Goal: Find specific page/section: Find specific page/section

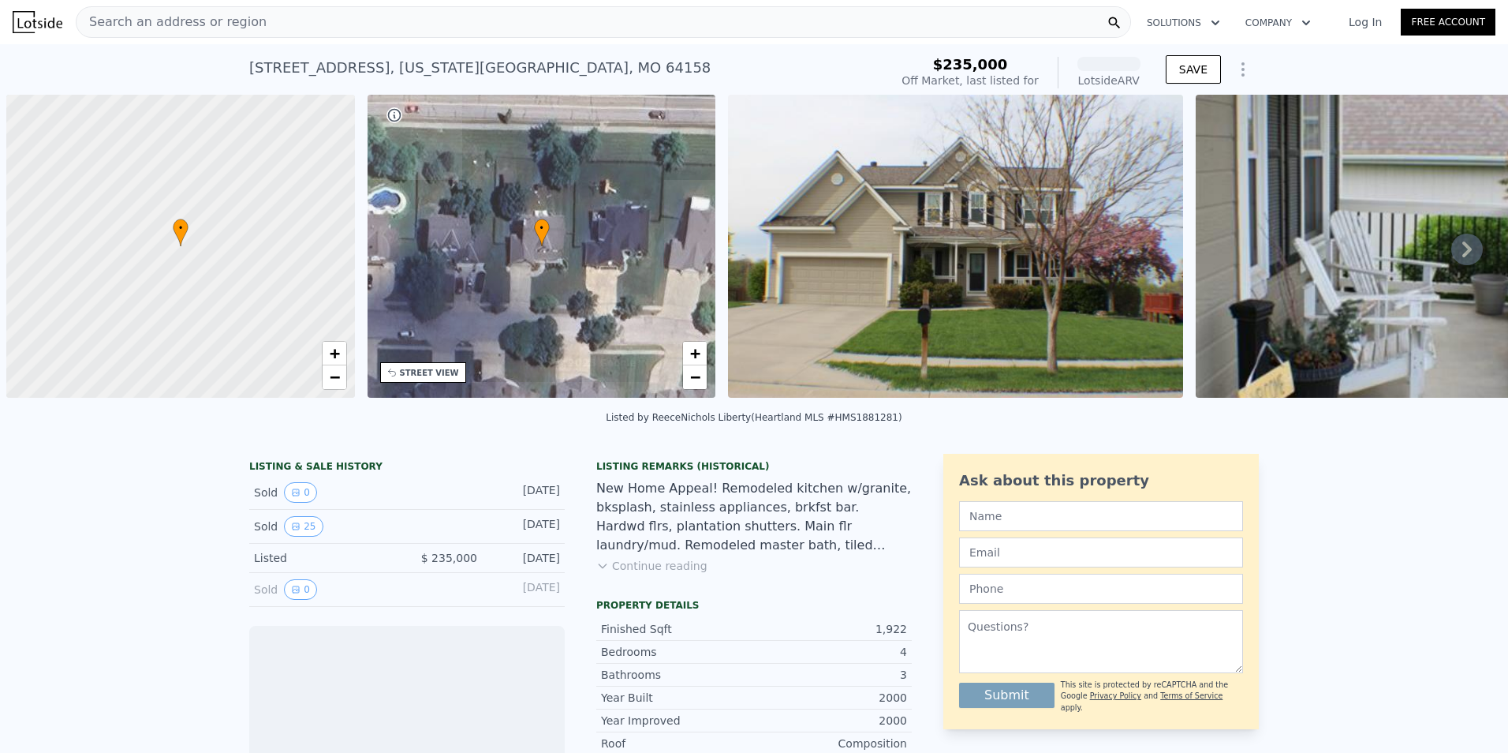
scroll to position [0, 6]
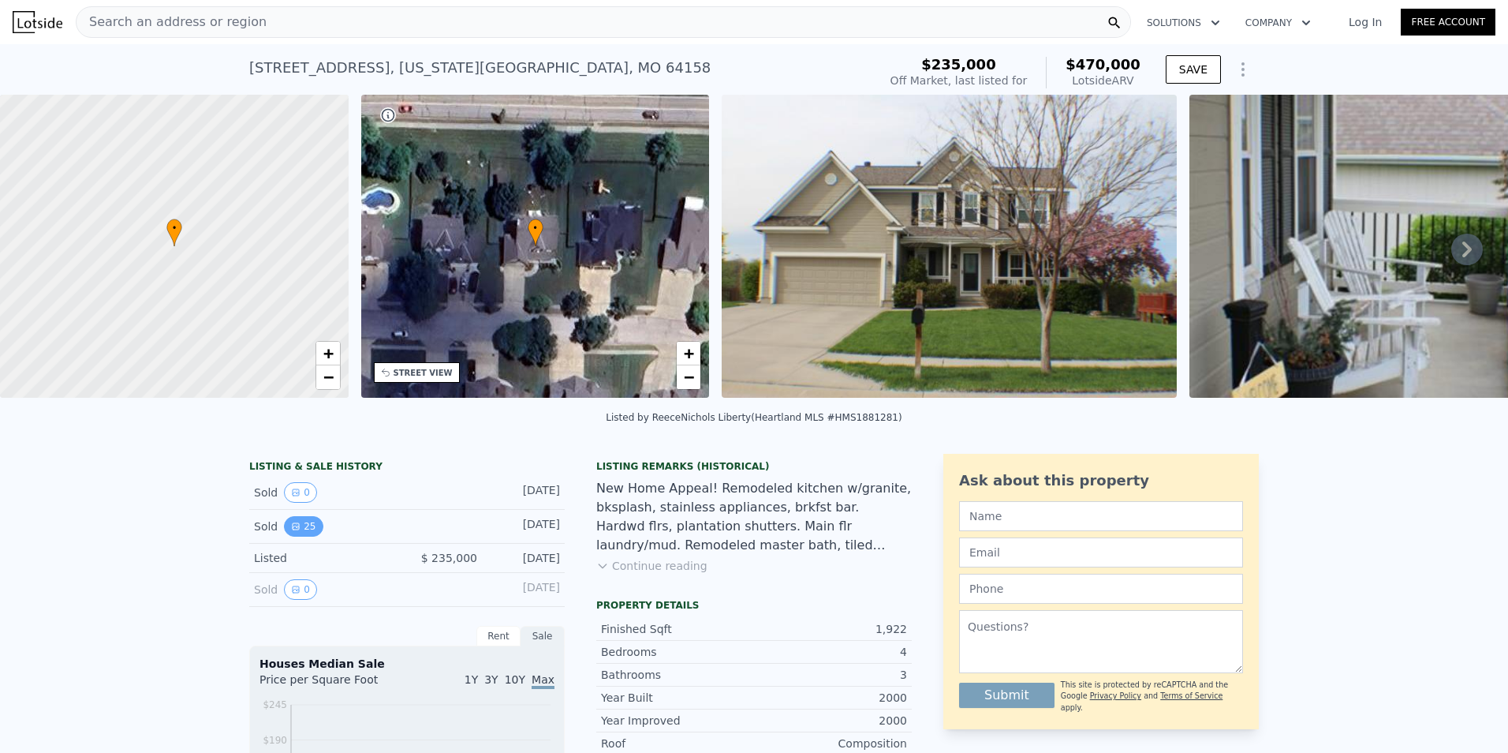
click at [286, 536] on button "25" at bounding box center [303, 526] width 39 height 21
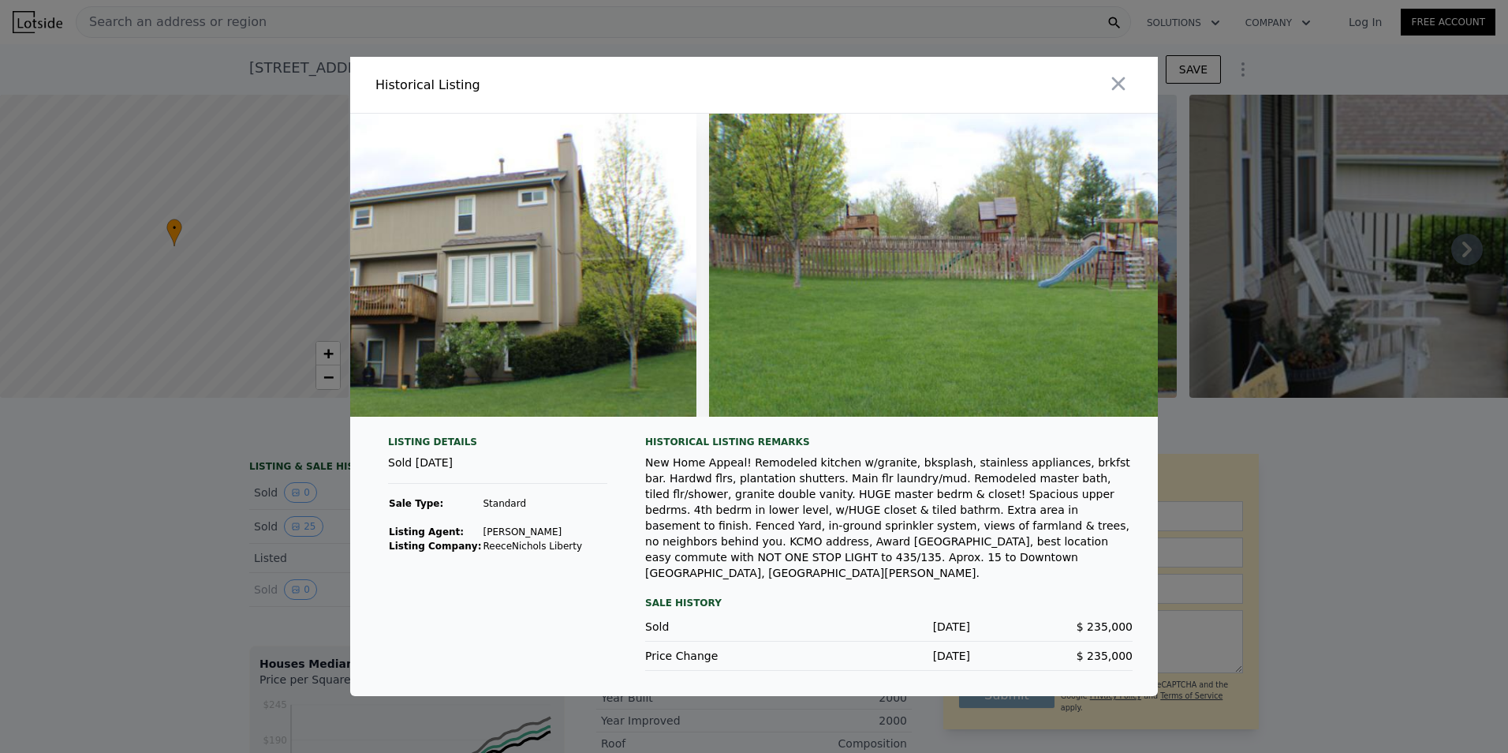
scroll to position [0, 10251]
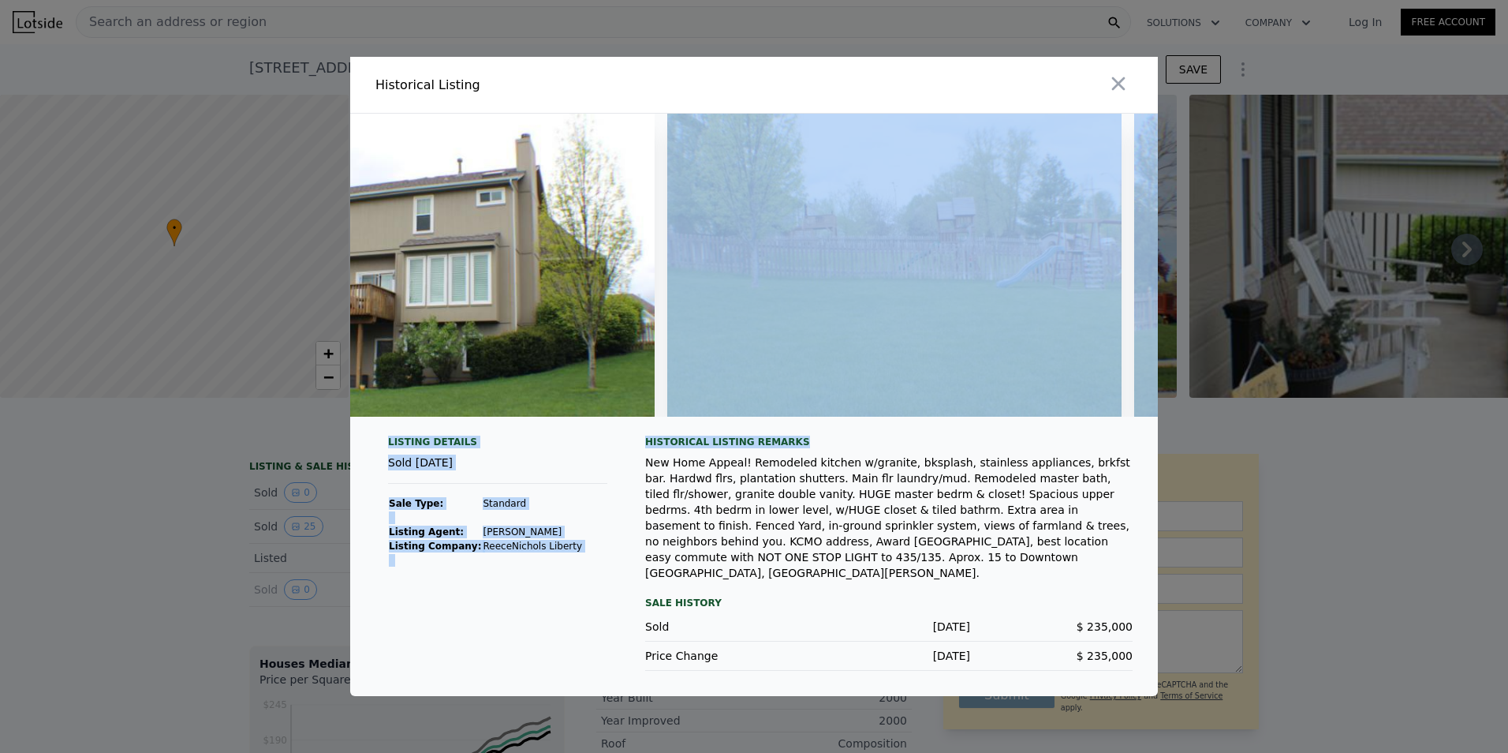
drag, startPoint x: 1067, startPoint y: 439, endPoint x: 878, endPoint y: 456, distance: 189.3
click at [878, 456] on div "Listing Details Sold [DATE] Sale Type: Standard Listing Agent: [PERSON_NAME] Li…" at bounding box center [754, 405] width 808 height 582
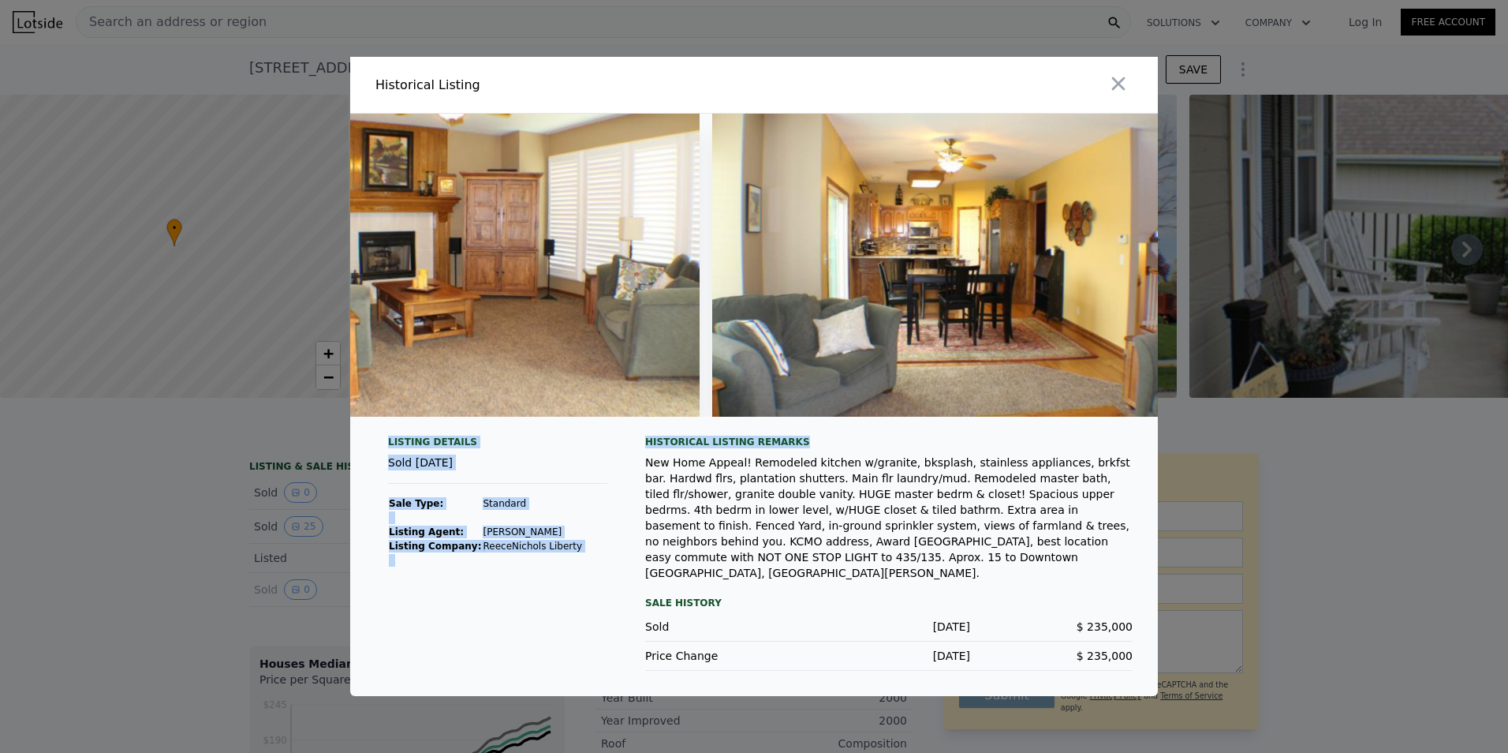
scroll to position [0, 0]
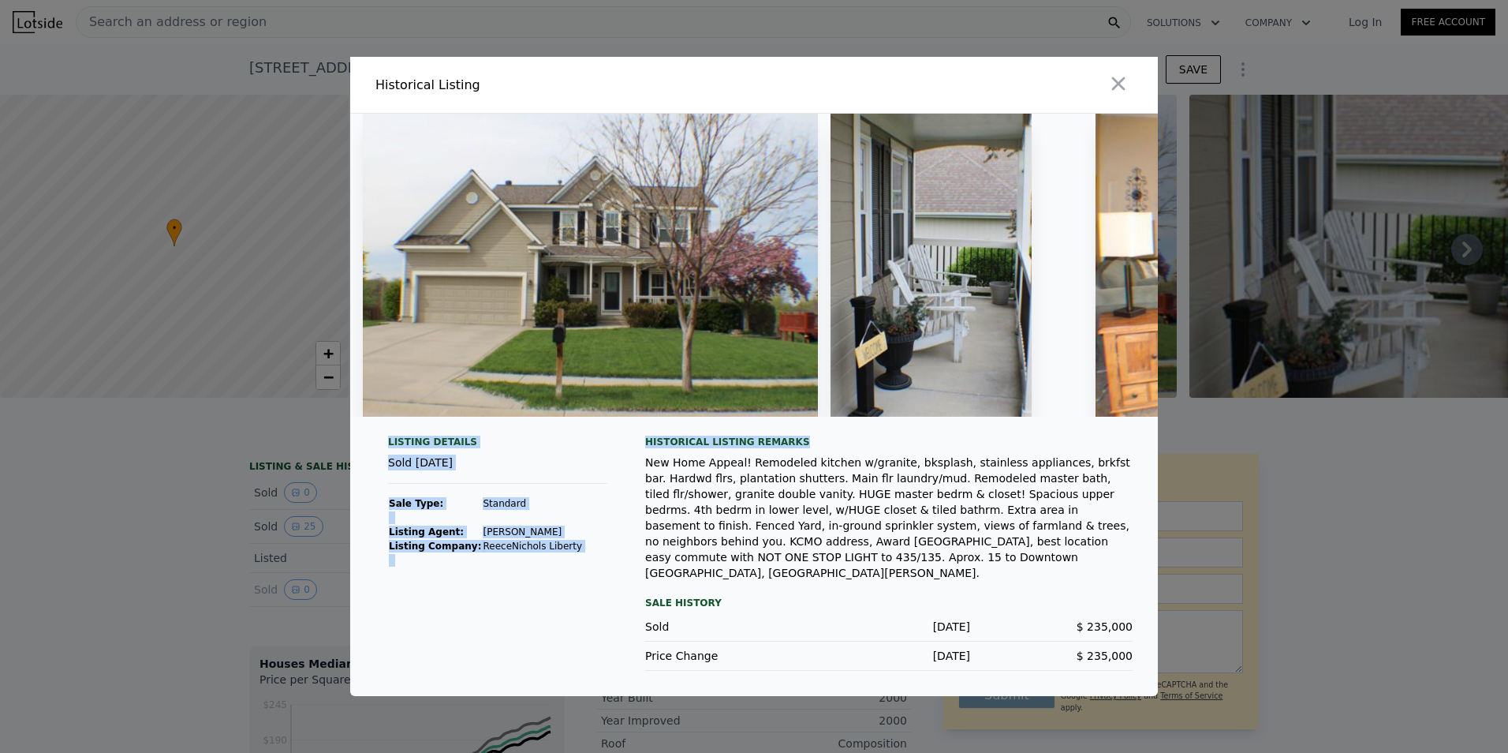
drag, startPoint x: 1123, startPoint y: 92, endPoint x: 1115, endPoint y: 118, distance: 28.0
click at [1123, 92] on icon "button" at bounding box center [1119, 84] width 22 height 22
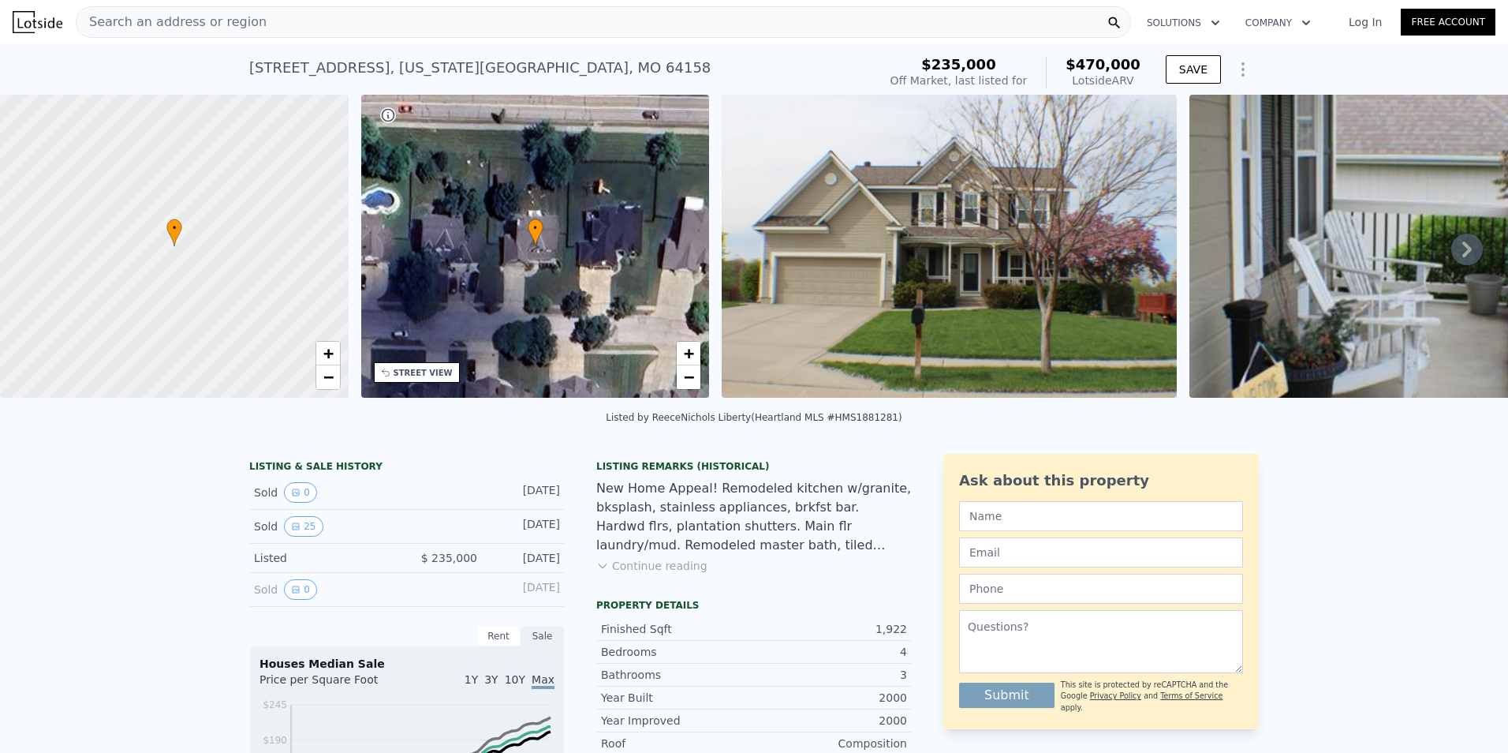
click at [660, 574] on button "Continue reading" at bounding box center [651, 566] width 111 height 16
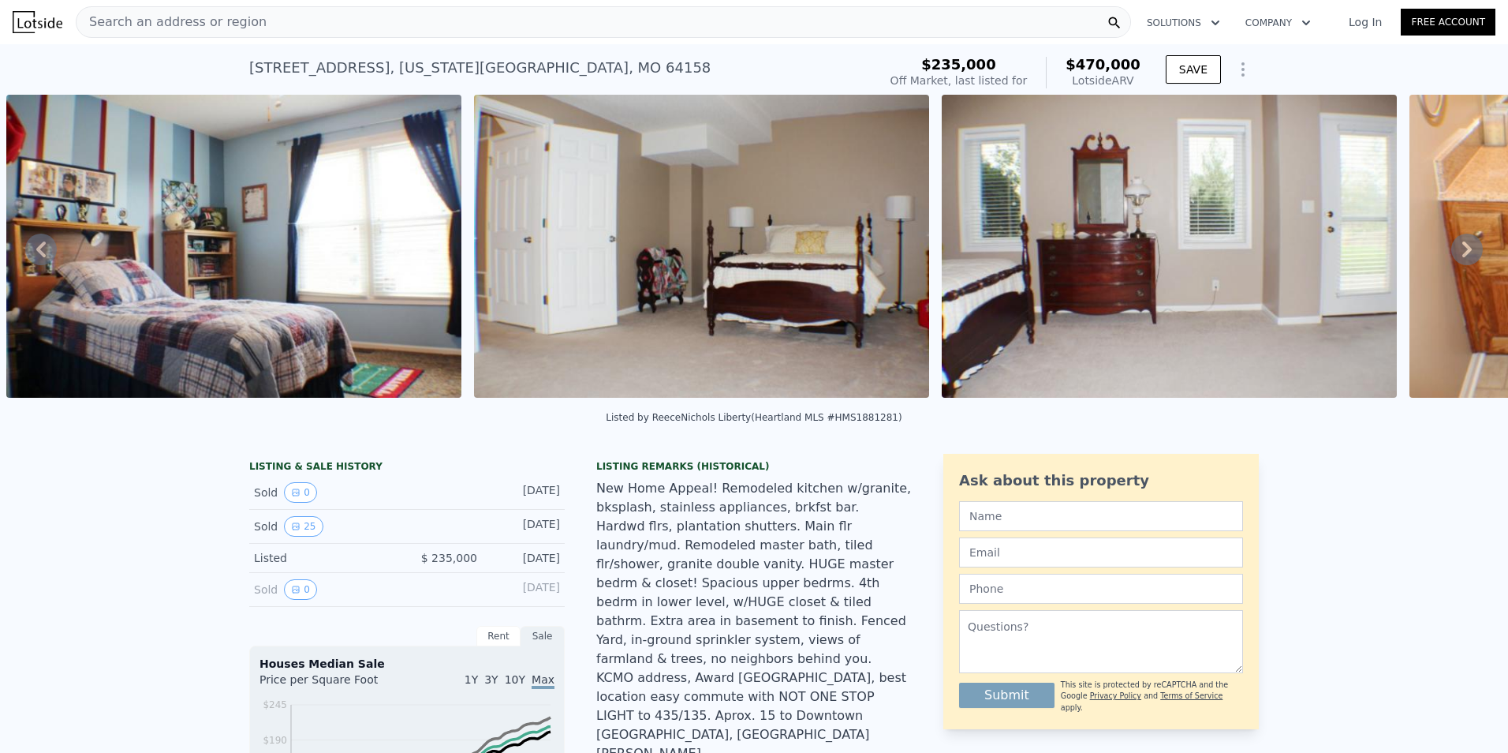
click at [560, 27] on div "Search an address or region" at bounding box center [604, 22] width 1056 height 32
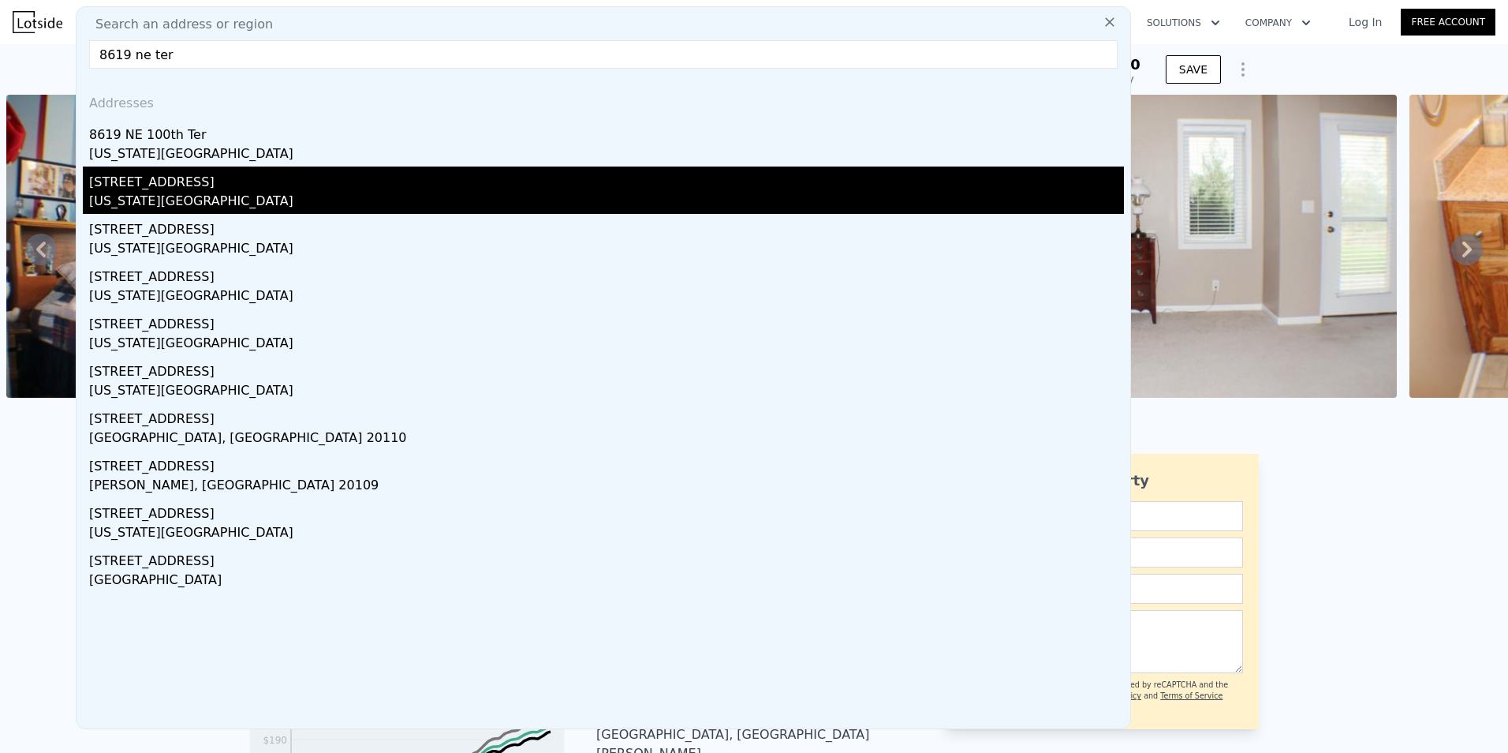
type input "8619 ne ter"
click at [246, 192] on div "[US_STATE][GEOGRAPHIC_DATA]" at bounding box center [606, 203] width 1035 height 22
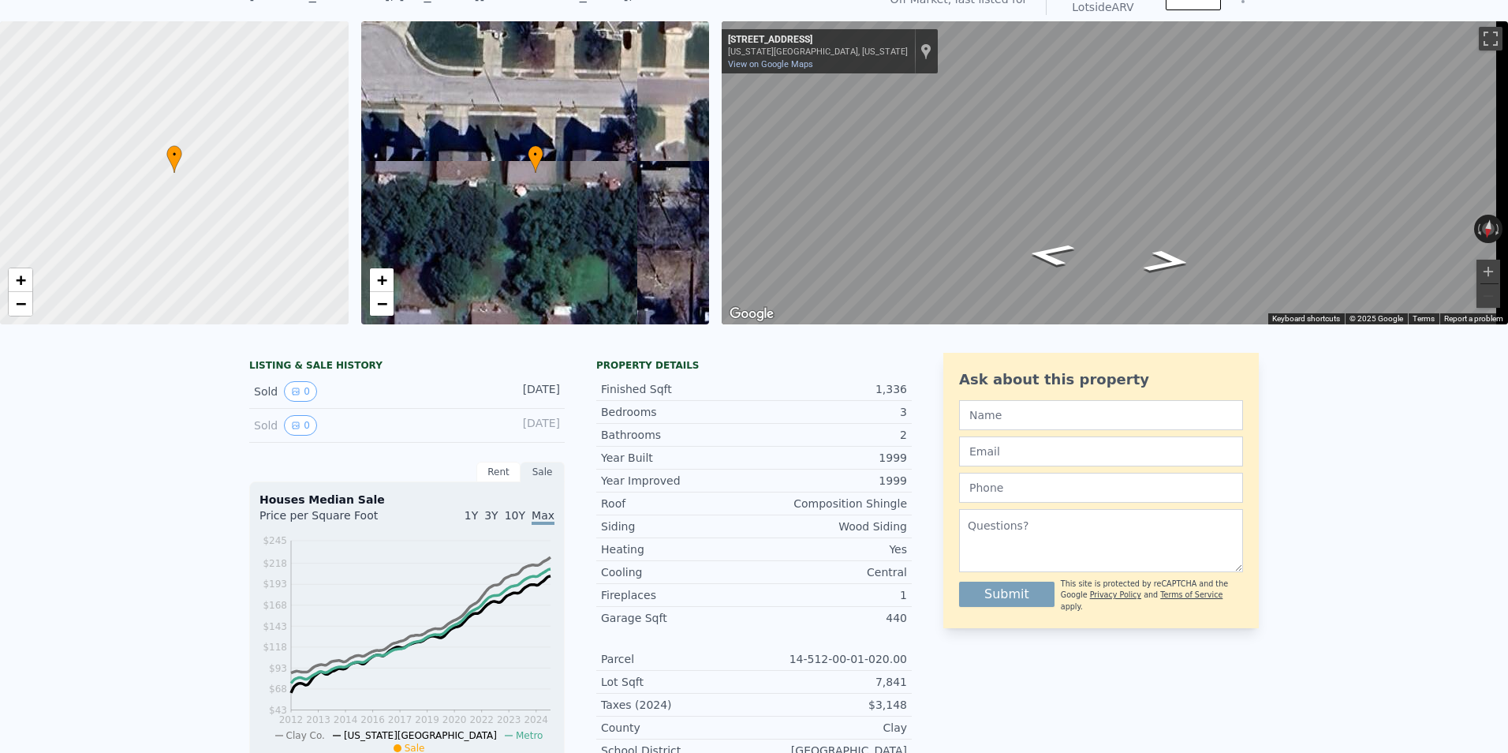
scroll to position [6, 0]
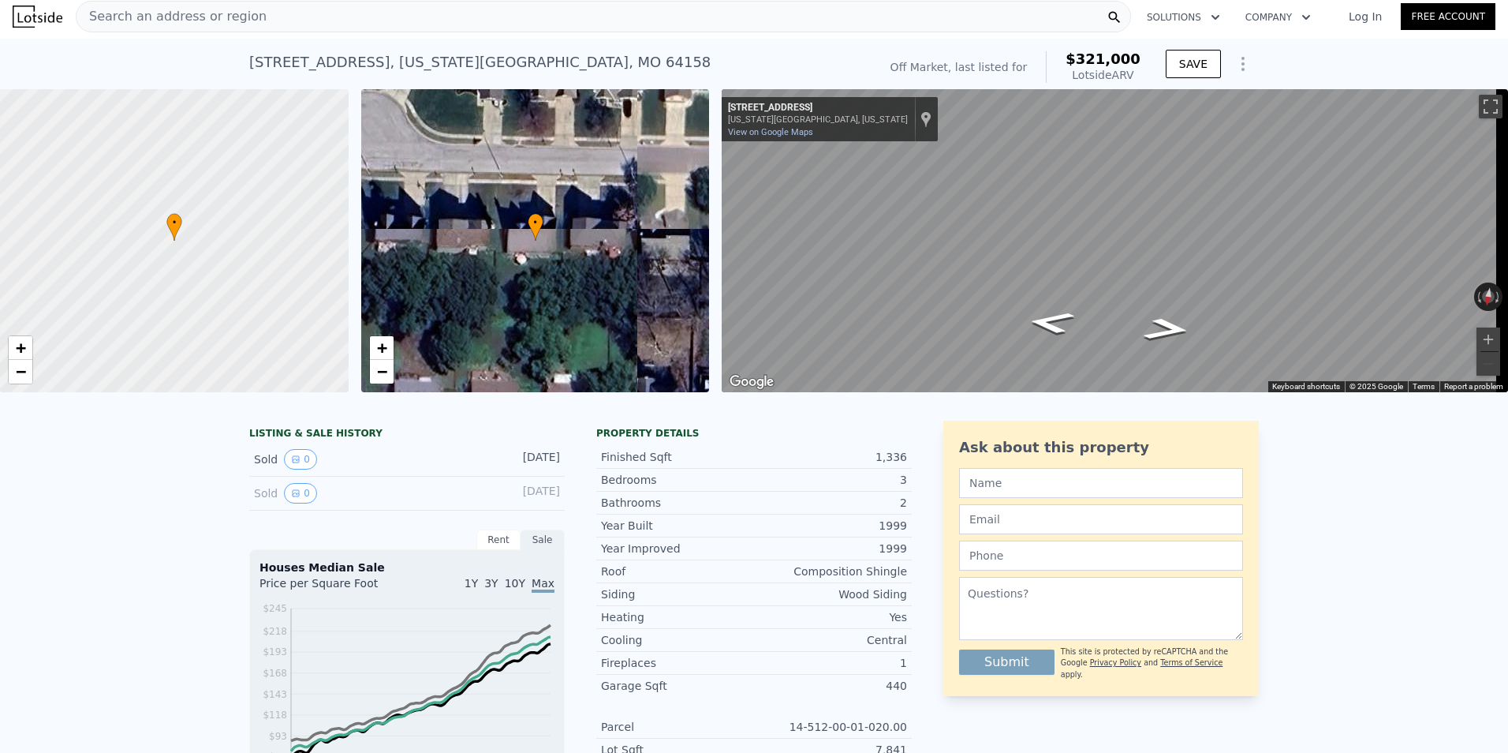
click at [238, 20] on span "Search an address or region" at bounding box center [172, 16] width 190 height 19
